Goal: Communication & Community: Answer question/provide support

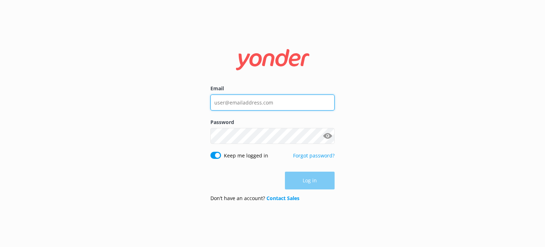
type input "[EMAIL_ADDRESS][DOMAIN_NAME]"
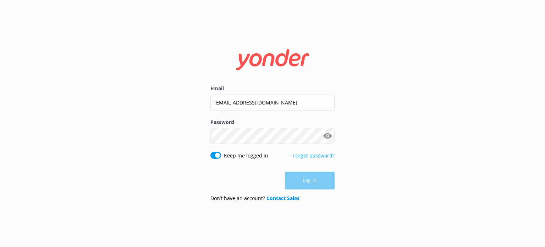
click at [295, 180] on div "Log in" at bounding box center [273, 181] width 124 height 18
click at [326, 181] on button "Log in" at bounding box center [310, 181] width 50 height 18
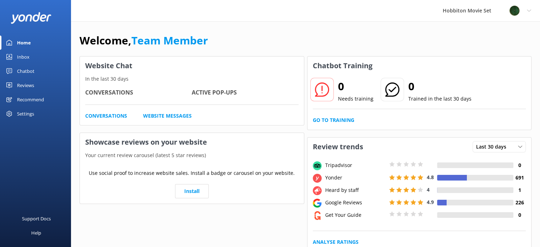
click at [25, 55] on div "Inbox" at bounding box center [23, 57] width 12 height 14
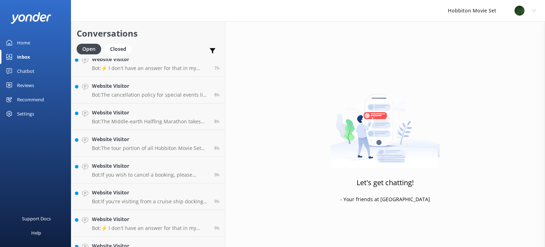
scroll to position [417, 0]
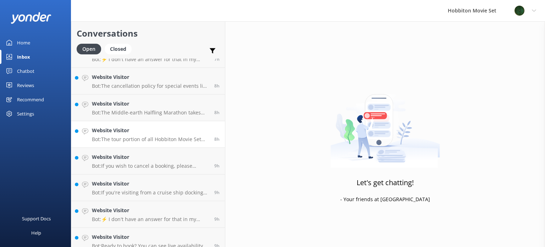
click at [207, 145] on link "Website Visitor Bot: The tour portion of all Hobbiton Movie Set tour experience…" at bounding box center [148, 134] width 154 height 27
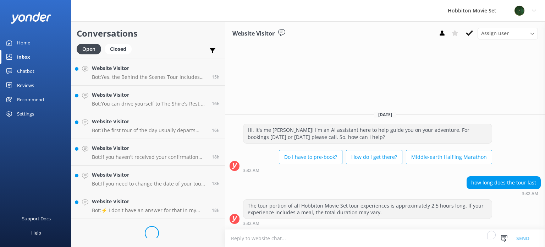
scroll to position [903, 0]
